Goal: Register for event/course

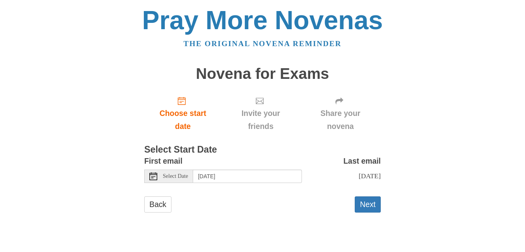
click at [153, 175] on icon at bounding box center [153, 176] width 8 height 8
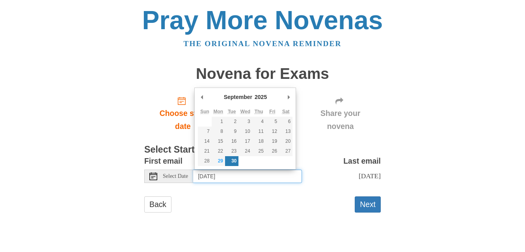
click at [234, 165] on div "September January February March April May June July August September October N…" at bounding box center [245, 128] width 102 height 82
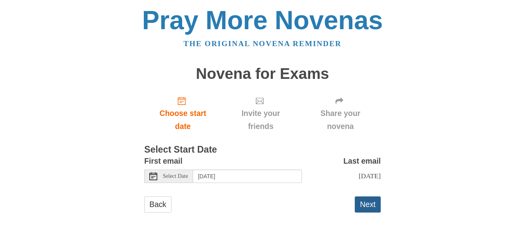
click at [374, 203] on button "Next" at bounding box center [367, 204] width 26 height 16
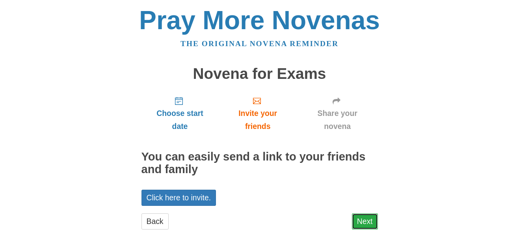
click at [364, 218] on link "Next" at bounding box center [365, 221] width 26 height 16
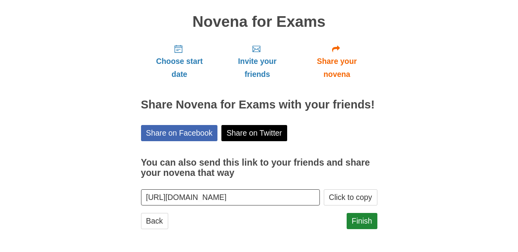
scroll to position [0, 45]
drag, startPoint x: 147, startPoint y: 197, endPoint x: 316, endPoint y: 199, distance: 169.4
click at [316, 199] on input "https://www.praymorenovenas.com/novena-for-exams/1248545" at bounding box center [230, 197] width 179 height 16
click at [348, 200] on button "Click to copy" at bounding box center [351, 197] width 54 height 16
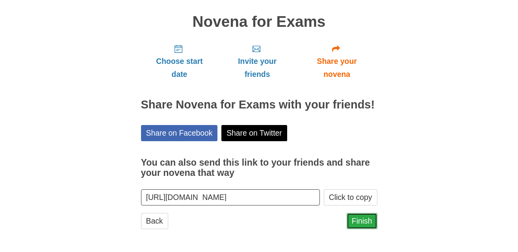
click at [362, 220] on link "Finish" at bounding box center [362, 221] width 31 height 16
